Goal: Task Accomplishment & Management: Complete application form

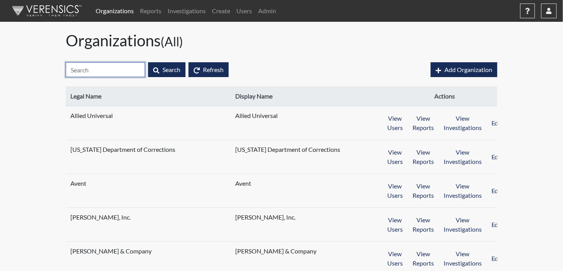
click at [89, 71] on input "text" at bounding box center [105, 69] width 79 height 15
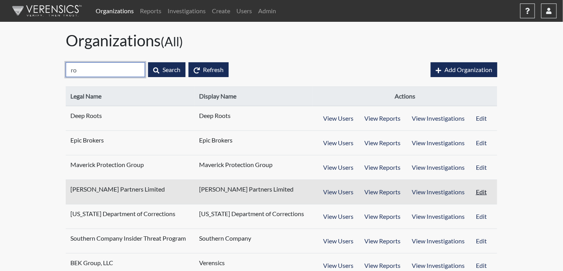
type input "ro"
click at [481, 191] on button "Edit" at bounding box center [481, 191] width 23 height 15
select select "8"
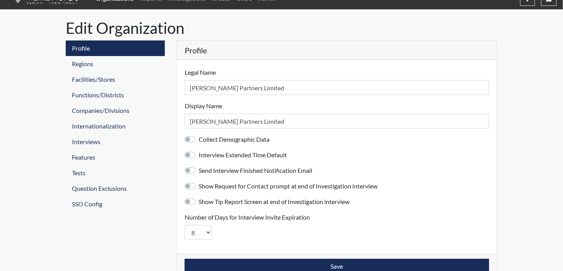
scroll to position [19, 0]
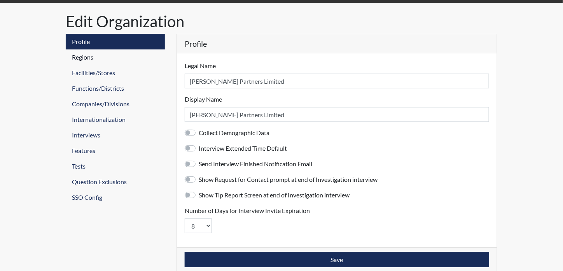
click at [94, 57] on link "Regions" at bounding box center [115, 57] width 99 height 16
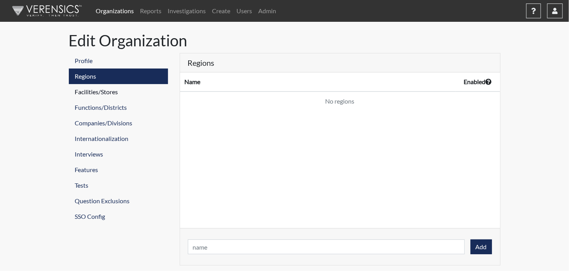
click at [99, 94] on link "Facilities/Stores" at bounding box center [118, 92] width 99 height 16
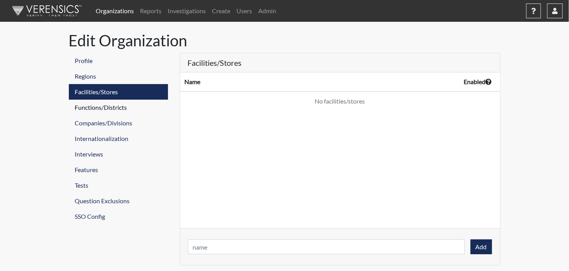
click at [103, 108] on link "Functions/Districts" at bounding box center [118, 108] width 99 height 16
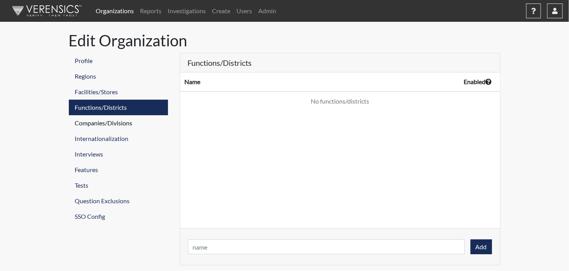
click at [101, 121] on link "Companies/Divisions" at bounding box center [118, 123] width 99 height 16
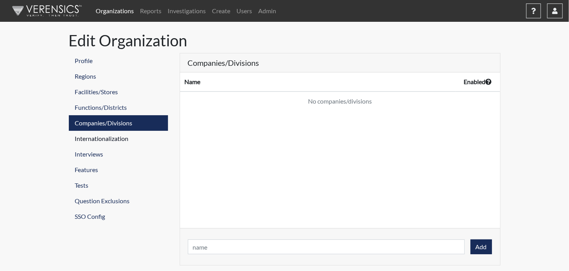
click at [103, 134] on link "Internationalization" at bounding box center [118, 139] width 99 height 16
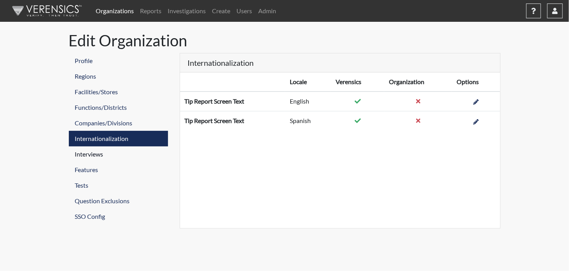
click at [98, 153] on link "Interviews" at bounding box center [118, 154] width 99 height 16
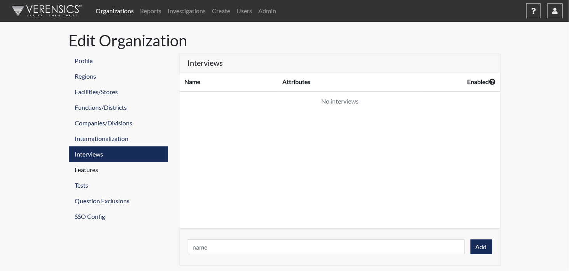
click at [92, 172] on link "Features" at bounding box center [118, 170] width 99 height 16
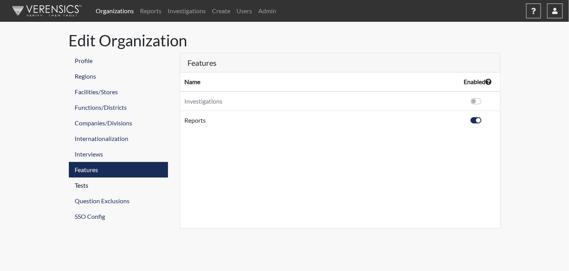
click at [89, 187] on link "Tests" at bounding box center [118, 185] width 99 height 16
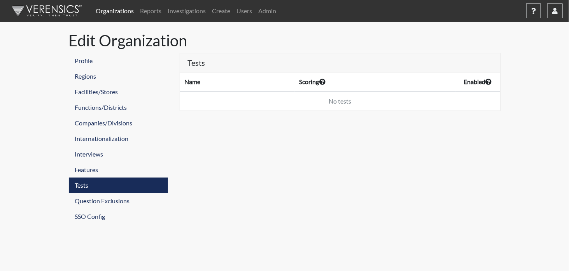
select select "pass-fail"
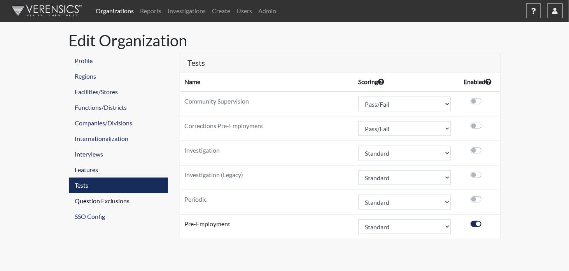
click at [90, 199] on link "Question Exclusions" at bounding box center [118, 201] width 99 height 16
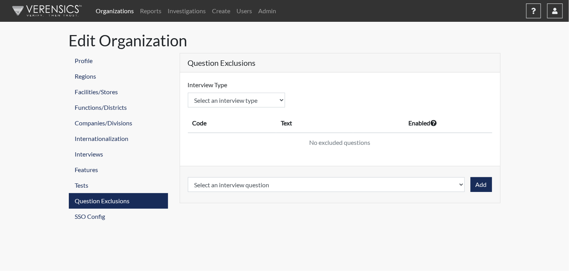
click at [114, 12] on link "Organizations" at bounding box center [115, 11] width 44 height 16
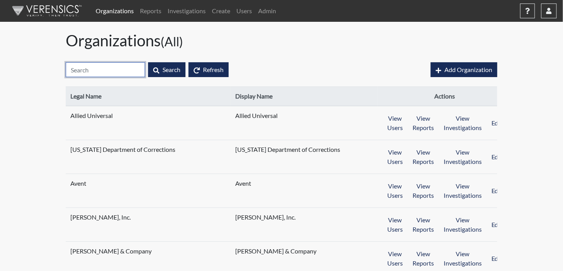
click at [109, 69] on input "text" at bounding box center [105, 69] width 79 height 15
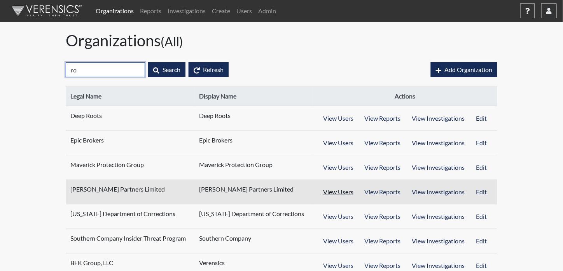
type input "ro"
click at [354, 192] on button "View Users" at bounding box center [338, 191] width 42 height 15
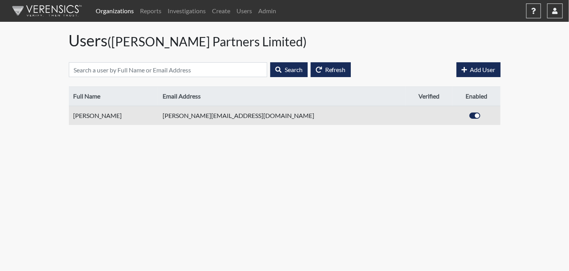
click at [240, 114] on td "[PERSON_NAME][EMAIL_ADDRESS][DOMAIN_NAME]" at bounding box center [282, 115] width 248 height 19
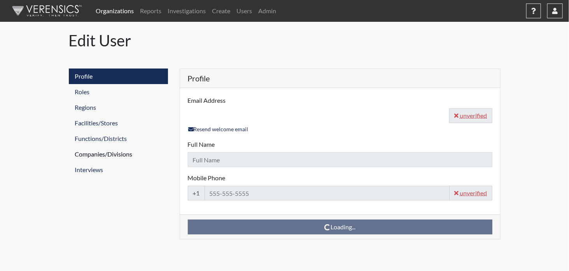
type input "[PERSON_NAME][EMAIL_ADDRESS][DOMAIN_NAME]"
type input "[PERSON_NAME]"
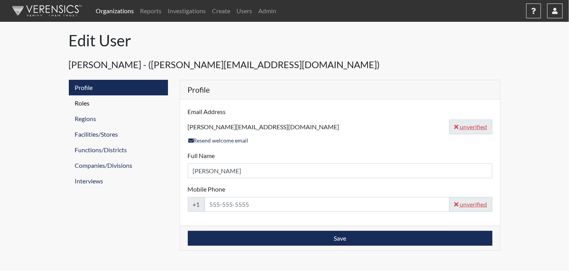
click at [87, 102] on link "Roles" at bounding box center [118, 103] width 99 height 16
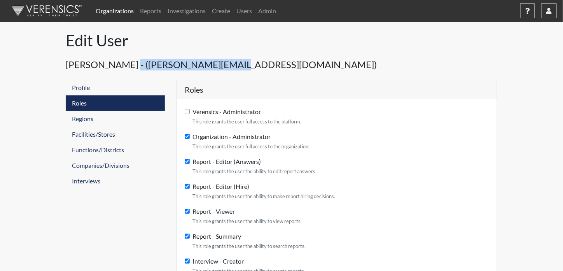
drag, startPoint x: 128, startPoint y: 65, endPoint x: 225, endPoint y: 62, distance: 98.0
click at [225, 62] on h4 "[PERSON_NAME] - ([PERSON_NAME][EMAIL_ADDRESS][DOMAIN_NAME])" at bounding box center [282, 65] width 432 height 24
copy h4 "[PERSON_NAME][EMAIL_ADDRESS][DOMAIN_NAME]"
click at [114, 14] on link "Organizations" at bounding box center [115, 11] width 44 height 16
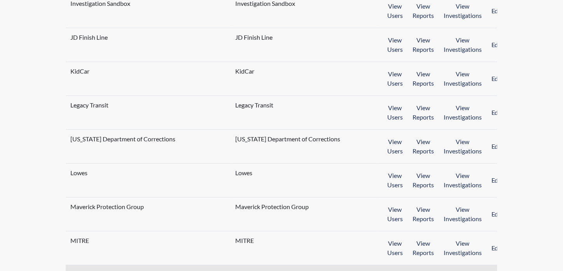
scroll to position [707, 0]
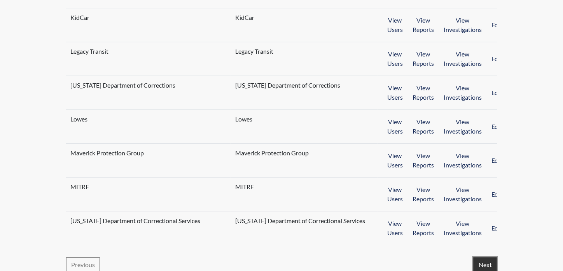
click at [493, 260] on button "Next" at bounding box center [485, 264] width 23 height 15
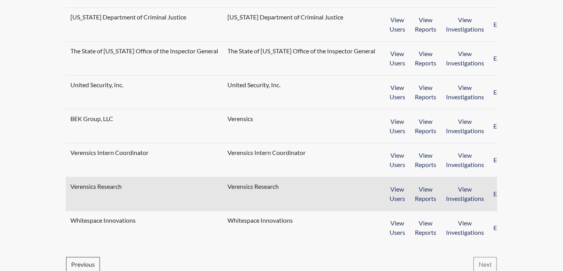
scroll to position [674, 0]
click at [410, 188] on button "View Reports" at bounding box center [425, 193] width 31 height 24
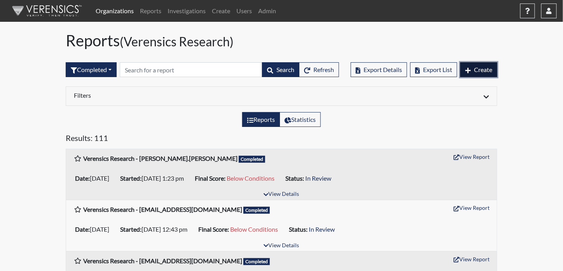
click at [486, 71] on span "Create" at bounding box center [483, 69] width 18 height 7
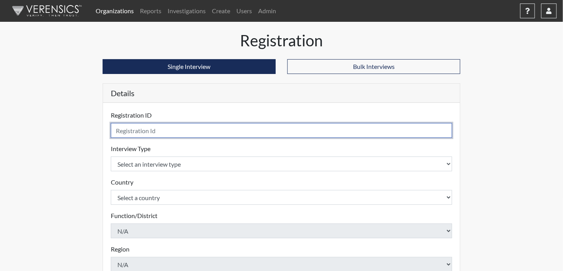
click at [136, 134] on input "text" at bounding box center [281, 130] width 341 height 15
paste input "[PERSON_NAME]"
click at [132, 130] on input "[PERSON_NAME]" at bounding box center [281, 130] width 341 height 15
type input "MikeMoran"
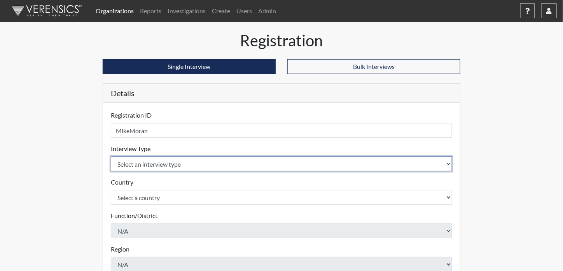
click at [150, 165] on select "Select an interview type Community Supervision Corrections Pre-Employment Perio…" at bounding box center [281, 163] width 341 height 15
select select "c2470aee-a530-11ea-a930-026c882af335"
click at [111, 156] on select "Select an interview type Community Supervision Corrections Pre-Employment Perio…" at bounding box center [281, 163] width 341 height 15
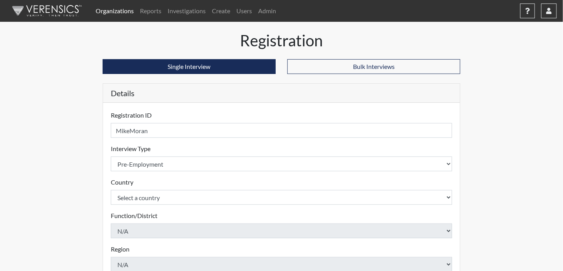
click at [62, 182] on div "Registration Single Interview Bulk Interviews Details Registration ID MikeMoran…" at bounding box center [281, 234] width 443 height 406
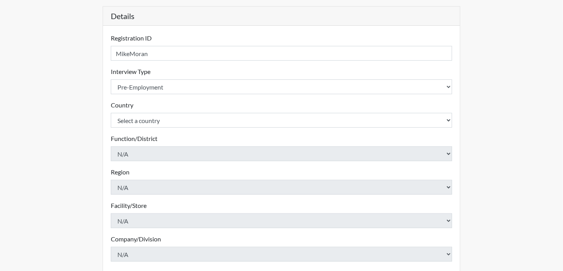
scroll to position [78, 0]
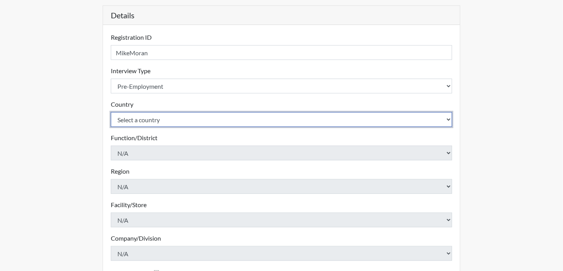
click at [123, 119] on select "Select a country [GEOGRAPHIC_DATA] [GEOGRAPHIC_DATA]" at bounding box center [281, 119] width 341 height 15
select select "united-states-of-[GEOGRAPHIC_DATA]"
click at [111, 112] on select "Select a country [GEOGRAPHIC_DATA] [GEOGRAPHIC_DATA]" at bounding box center [281, 119] width 341 height 15
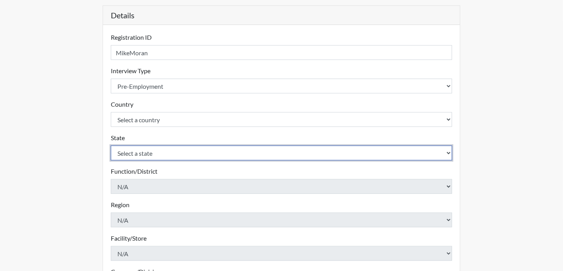
click at [140, 153] on select "Select a state [US_STATE] [US_STATE] [US_STATE] [US_STATE] [US_STATE] [US_STATE…" at bounding box center [281, 152] width 341 height 15
select select "GA"
click at [111, 145] on select "Select a state [US_STATE] [US_STATE] [US_STATE] [US_STATE] [US_STATE] [US_STATE…" at bounding box center [281, 152] width 341 height 15
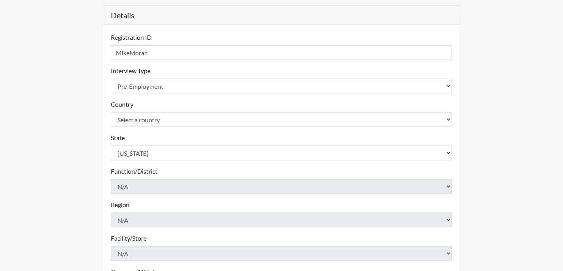
click at [83, 103] on div "Registration Single Interview Bulk Interviews Details Registration ID MikeMoran…" at bounding box center [281, 173] width 443 height 440
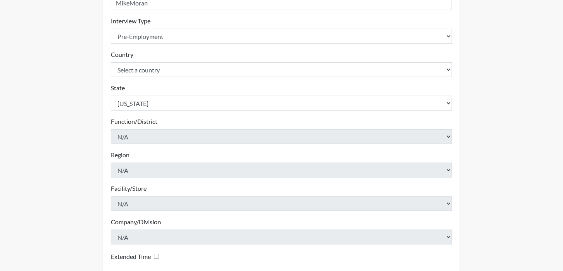
scroll to position [199, 0]
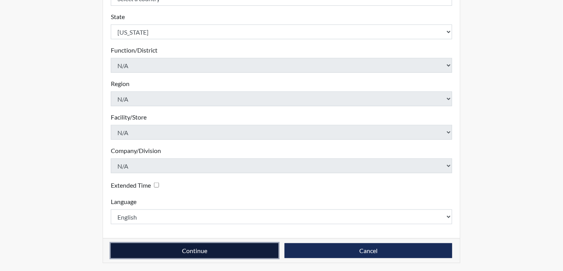
click at [240, 250] on button "Continue" at bounding box center [195, 250] width 168 height 15
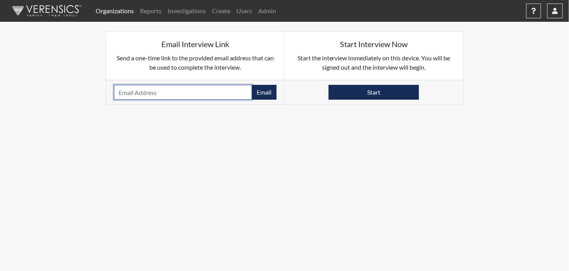
click at [143, 95] on input "email" at bounding box center [183, 92] width 138 height 15
paste input "[PERSON_NAME][EMAIL_ADDRESS][DOMAIN_NAME]"
type input "[PERSON_NAME][EMAIL_ADDRESS][DOMAIN_NAME]"
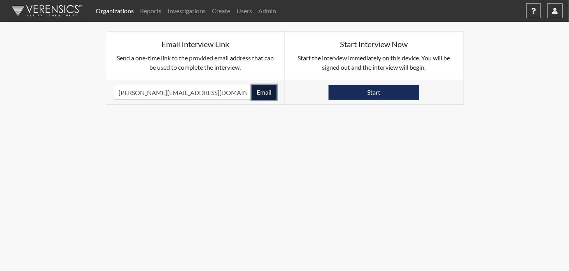
click at [263, 96] on button "Email" at bounding box center [264, 92] width 25 height 15
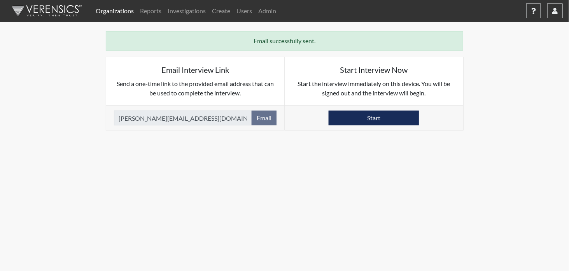
click at [110, 10] on link "Organizations" at bounding box center [115, 11] width 44 height 16
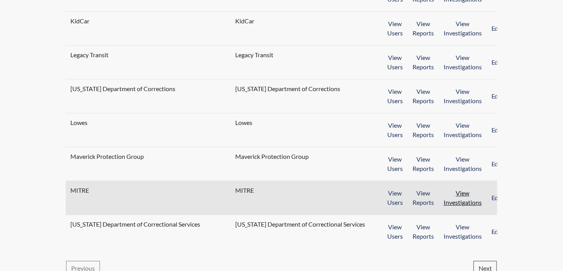
scroll to position [707, 0]
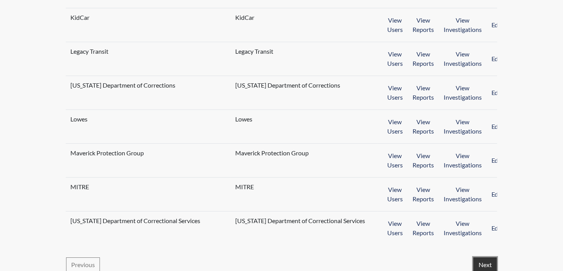
click at [485, 257] on button "Next" at bounding box center [485, 264] width 23 height 15
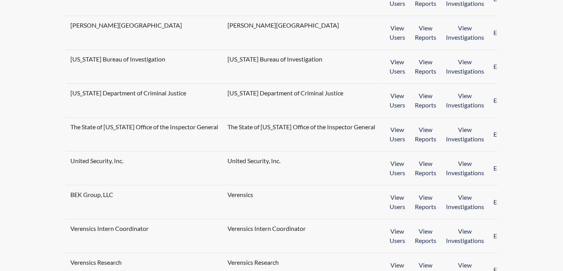
scroll to position [674, 0]
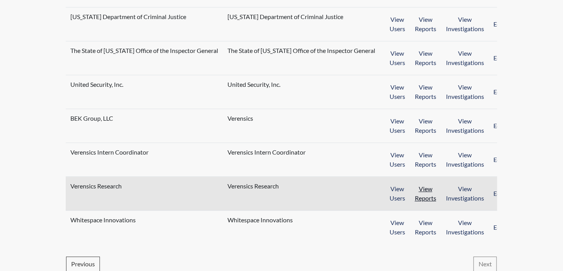
click at [412, 186] on button "View Reports" at bounding box center [425, 193] width 31 height 24
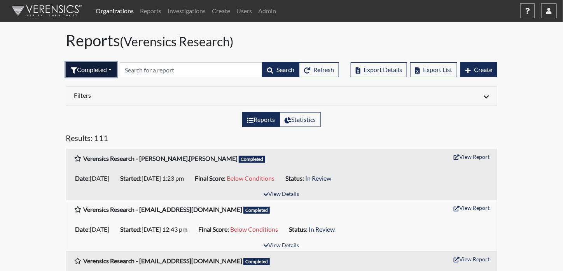
click at [89, 70] on button "Completed" at bounding box center [91, 69] width 51 height 15
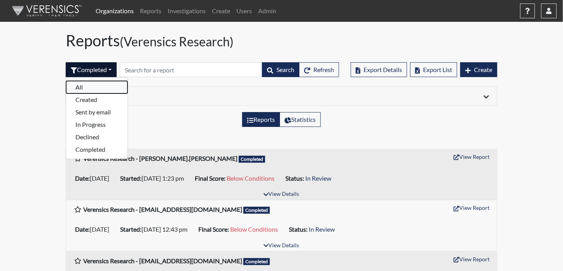
click at [86, 88] on button "All" at bounding box center [96, 87] width 61 height 12
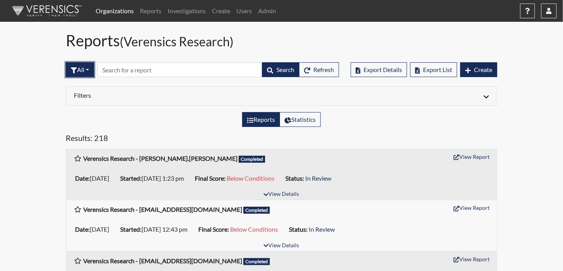
click at [88, 71] on button "All" at bounding box center [80, 69] width 28 height 15
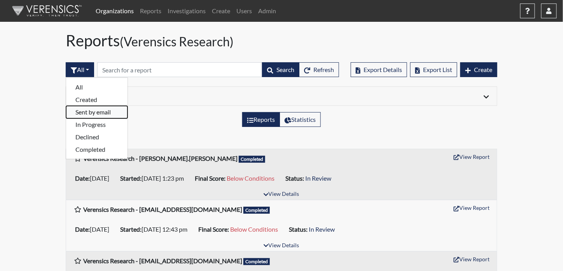
click at [88, 111] on button "Sent by email" at bounding box center [96, 112] width 61 height 12
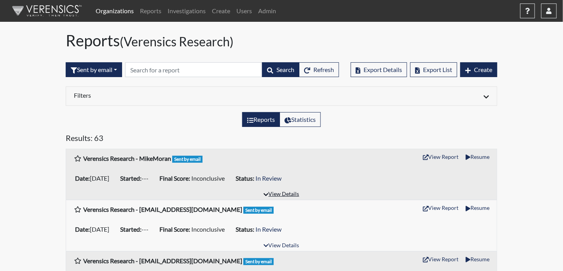
click at [286, 192] on button "View Details" at bounding box center [281, 194] width 42 height 10
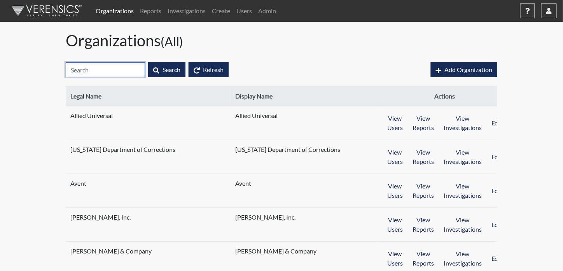
click at [97, 73] on input "text" at bounding box center [105, 69] width 79 height 15
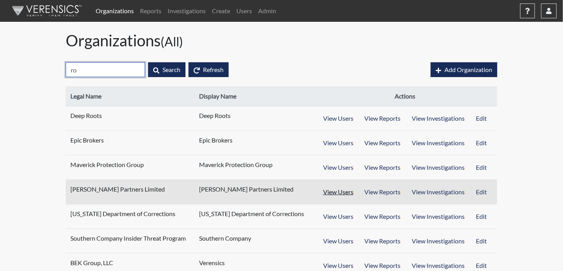
type input "ro"
click at [349, 195] on button "View Users" at bounding box center [338, 191] width 42 height 15
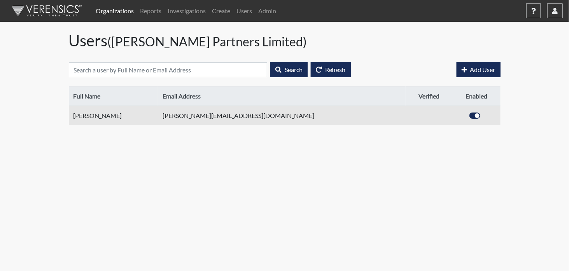
click at [192, 114] on td "[PERSON_NAME][EMAIL_ADDRESS][DOMAIN_NAME]" at bounding box center [282, 115] width 248 height 19
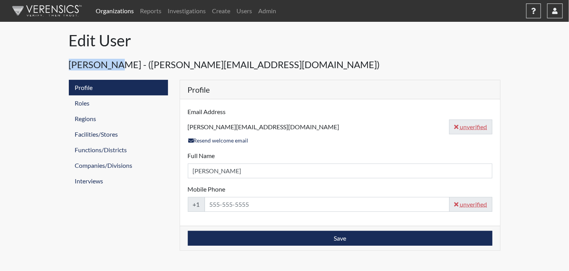
drag, startPoint x: 69, startPoint y: 64, endPoint x: 116, endPoint y: 68, distance: 46.9
click at [116, 68] on h4 "[PERSON_NAME] - ([PERSON_NAME][EMAIL_ADDRESS][DOMAIN_NAME])" at bounding box center [285, 65] width 432 height 24
copy h4 "[PERSON_NAME]"
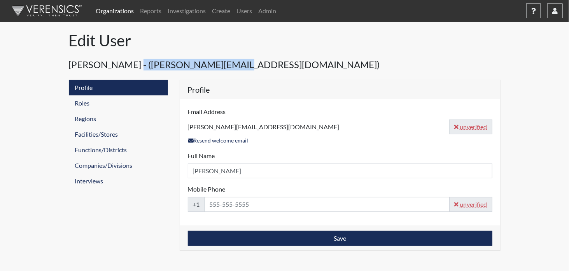
drag, startPoint x: 128, startPoint y: 64, endPoint x: 229, endPoint y: 72, distance: 101.4
click at [229, 72] on h4 "[PERSON_NAME] - ([PERSON_NAME][EMAIL_ADDRESS][DOMAIN_NAME])" at bounding box center [285, 65] width 432 height 24
copy h4 "[PERSON_NAME][EMAIL_ADDRESS][DOMAIN_NAME]"
